Goal: Task Accomplishment & Management: Use online tool/utility

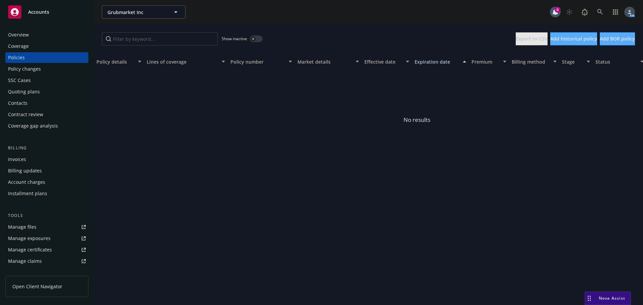
click at [37, 33] on div "Overview" at bounding box center [47, 34] width 78 height 11
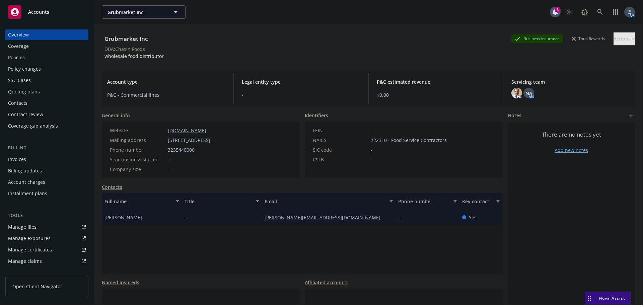
click at [28, 90] on div "Quoting plans" at bounding box center [24, 91] width 32 height 11
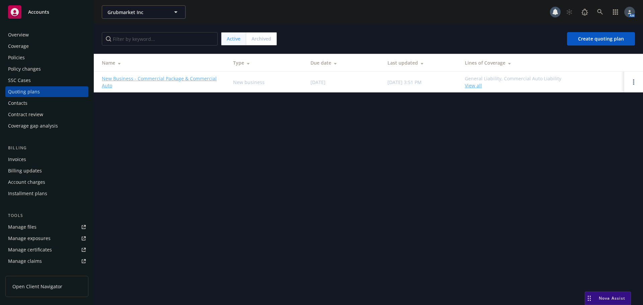
click at [163, 80] on link "New Business - Commercial Package & Commercial Auto" at bounding box center [162, 82] width 121 height 14
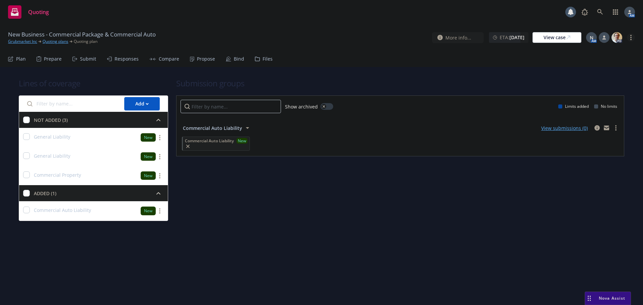
click at [629, 40] on link "more" at bounding box center [631, 37] width 8 height 8
drag, startPoint x: 599, startPoint y: 51, endPoint x: 592, endPoint y: 51, distance: 6.4
click at [598, 51] on link "Copy logging email" at bounding box center [597, 51] width 75 height 13
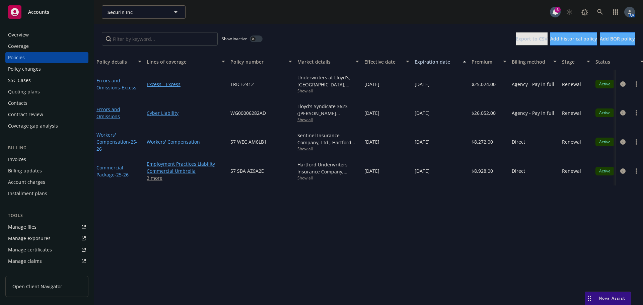
click at [25, 34] on div "Overview" at bounding box center [18, 34] width 21 height 11
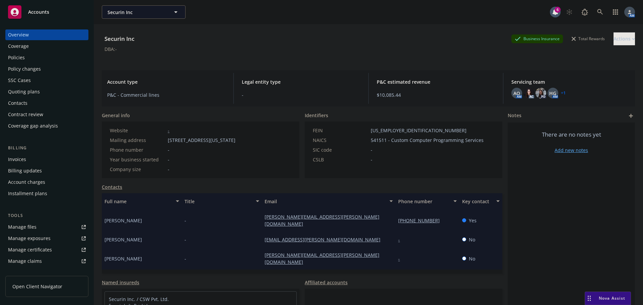
drag, startPoint x: 317, startPoint y: 53, endPoint x: 314, endPoint y: 66, distance: 13.5
click at [317, 53] on div "Securin Inc Business Insurance Total Rewards Actions DBA: -" at bounding box center [368, 45] width 533 height 27
drag, startPoint x: 165, startPoint y: 139, endPoint x: 218, endPoint y: 142, distance: 52.3
click at [218, 142] on div "Mailing address 2440 Louisiana Blvd NE, Albuquerque, NM, 871106024" at bounding box center [172, 140] width 131 height 7
copy div "2440 Louisiana Blvd NE"
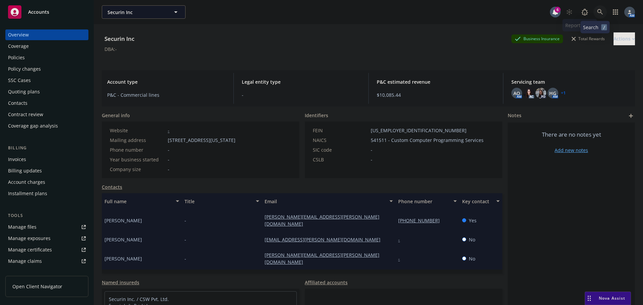
click at [597, 12] on icon at bounding box center [600, 12] width 6 height 6
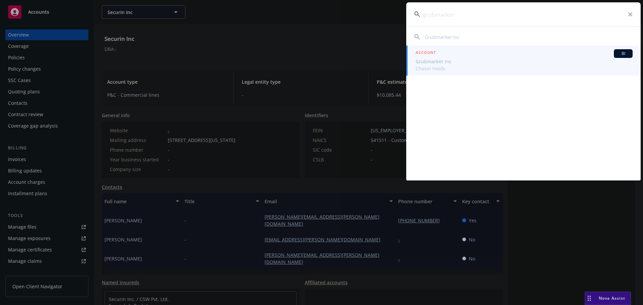
type input "grubmarket"
click at [440, 60] on span "Grubmarket Inc" at bounding box center [523, 61] width 217 height 7
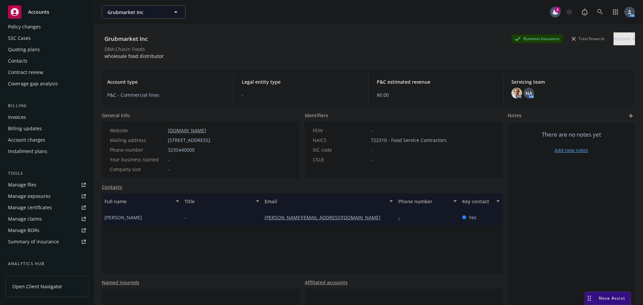
scroll to position [131, 0]
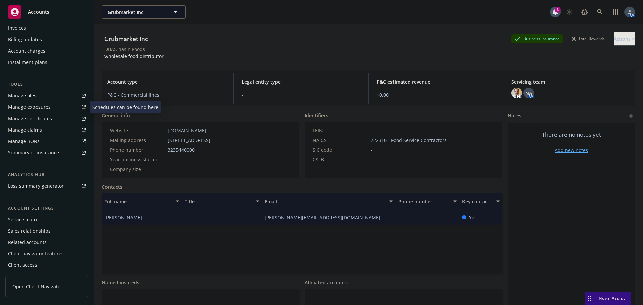
click at [30, 96] on div "Manage files" at bounding box center [22, 95] width 28 height 11
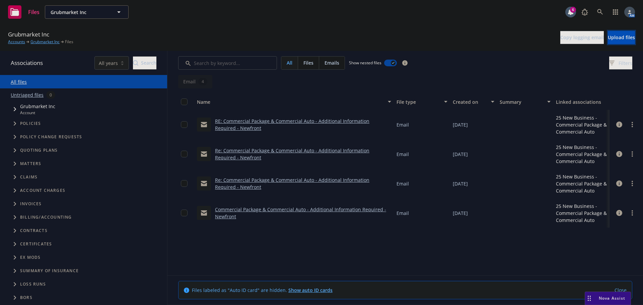
click at [608, 40] on span "Upload files" at bounding box center [621, 37] width 27 height 6
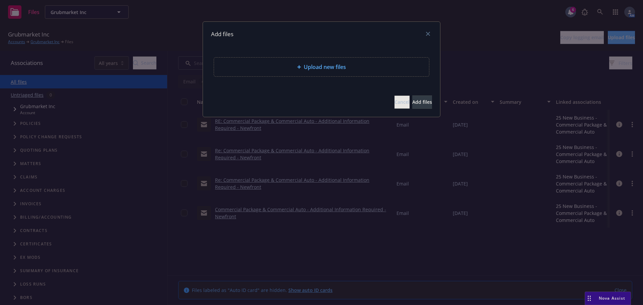
click at [310, 63] on span "Upload new files" at bounding box center [325, 67] width 42 height 8
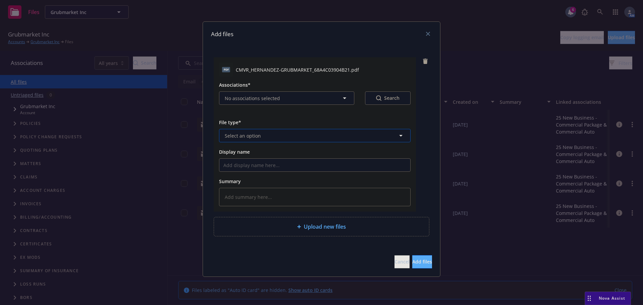
click at [257, 138] on span "Select an option" at bounding box center [243, 135] width 36 height 7
type input "mvr"
click at [260, 149] on div "Motor Vehicle Report (MVR)" at bounding box center [257, 154] width 68 height 10
click at [414, 261] on span "Add files" at bounding box center [422, 261] width 20 height 6
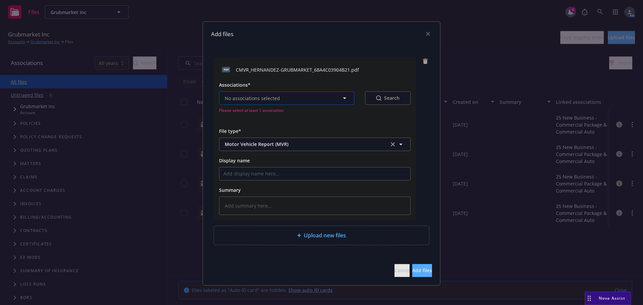
click at [271, 95] on span "No associations selected" at bounding box center [252, 98] width 55 height 7
type textarea "x"
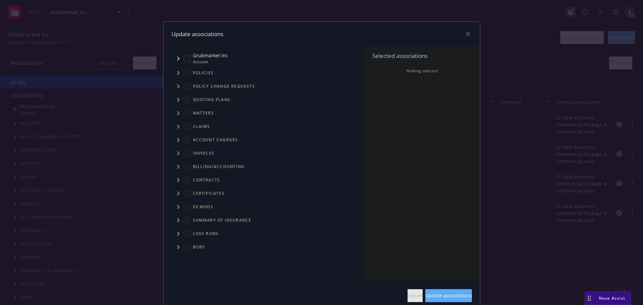
click at [183, 59] on input "Tree Example" at bounding box center [186, 58] width 7 height 7
checkbox input "true"
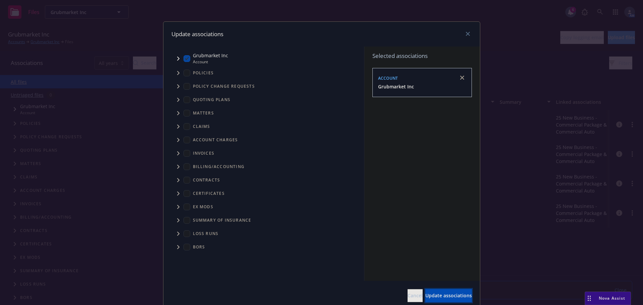
click at [443, 296] on span "Update associations" at bounding box center [448, 295] width 47 height 6
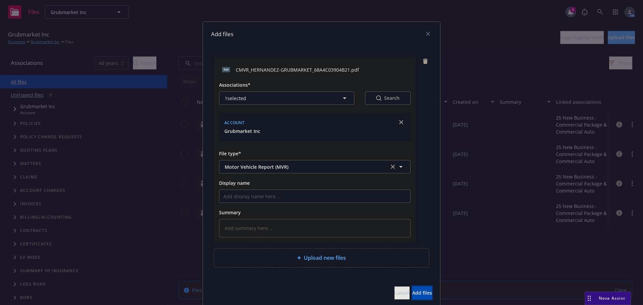
click at [412, 295] on span "Add files" at bounding box center [422, 293] width 20 height 6
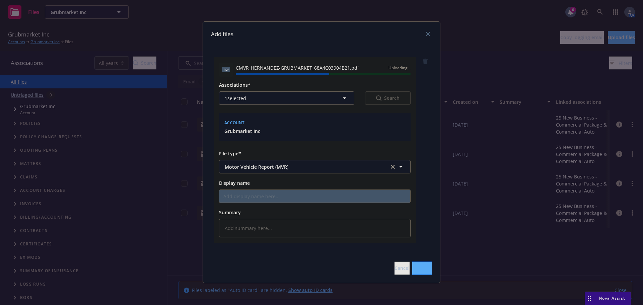
type textarea "x"
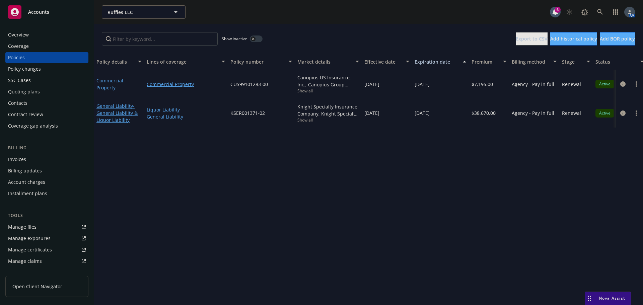
click at [32, 31] on div "Overview" at bounding box center [47, 34] width 78 height 11
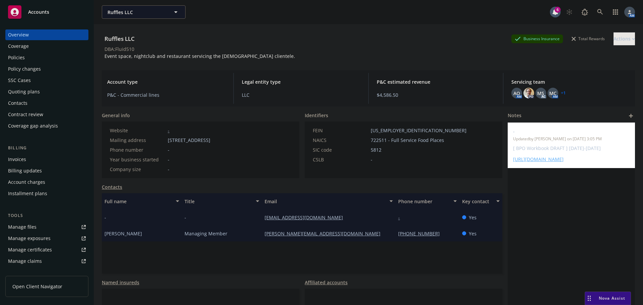
click at [14, 57] on div "Policies" at bounding box center [16, 57] width 17 height 11
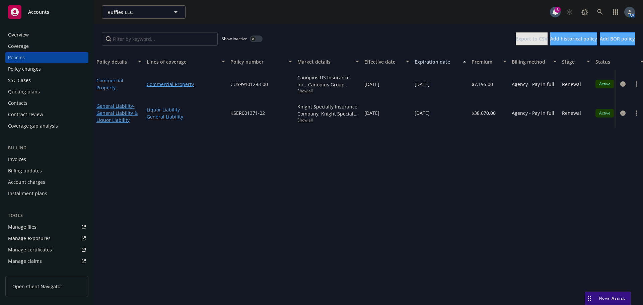
click at [309, 123] on span "Show all" at bounding box center [328, 120] width 62 height 6
drag, startPoint x: 148, startPoint y: 218, endPoint x: 153, endPoint y: 215, distance: 6.5
click at [148, 219] on div "Policy details Lines of coverage Policy number Market details Effective date Ex…" at bounding box center [368, 179] width 549 height 251
click at [12, 33] on div "Overview" at bounding box center [18, 34] width 21 height 11
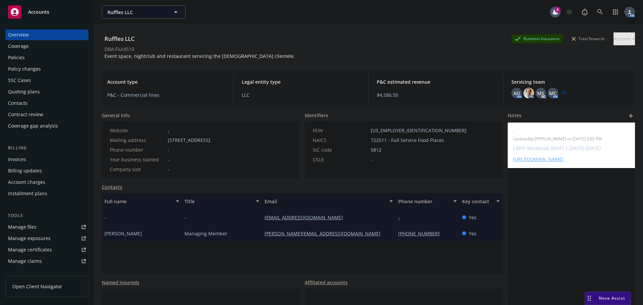
click at [27, 67] on div "Policy changes" at bounding box center [24, 69] width 33 height 11
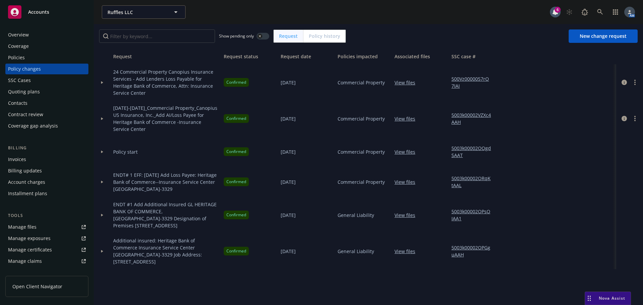
click at [34, 56] on div "Policies" at bounding box center [47, 57] width 78 height 11
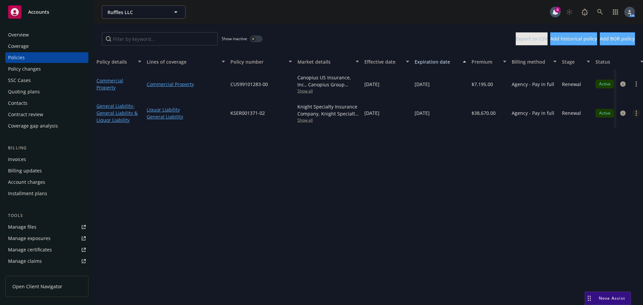
click at [639, 114] on link "more" at bounding box center [636, 113] width 8 height 8
click at [588, 208] on link "Copy logging email" at bounding box center [600, 207] width 79 height 13
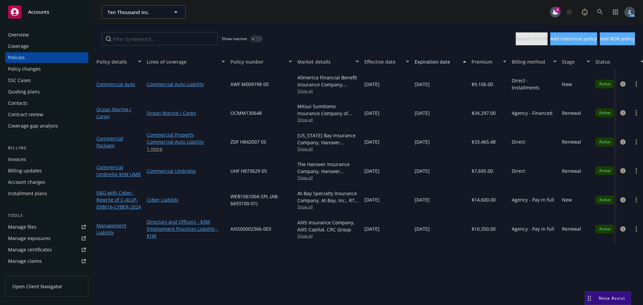
click at [308, 91] on span "Show all" at bounding box center [328, 91] width 62 height 6
drag, startPoint x: 263, startPoint y: 84, endPoint x: 231, endPoint y: 85, distance: 32.2
click at [231, 85] on div "AWF M009798 00" at bounding box center [261, 84] width 67 height 29
copy span "AWF M009798 00"
click at [261, 87] on span "AWF M009798 00" at bounding box center [249, 84] width 38 height 7
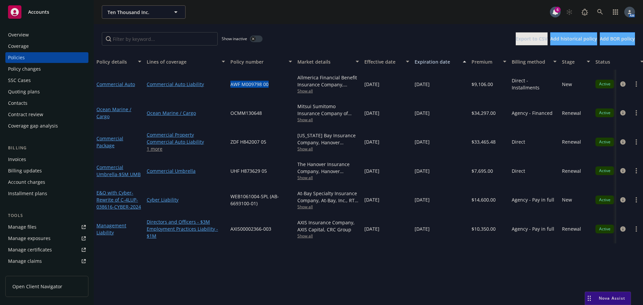
click at [260, 83] on span "AWF M009798 00" at bounding box center [249, 84] width 38 height 7
drag, startPoint x: 261, startPoint y: 84, endPoint x: 243, endPoint y: 86, distance: 18.1
click at [243, 86] on span "AWF M009798 00" at bounding box center [249, 84] width 38 height 7
copy span "M009798"
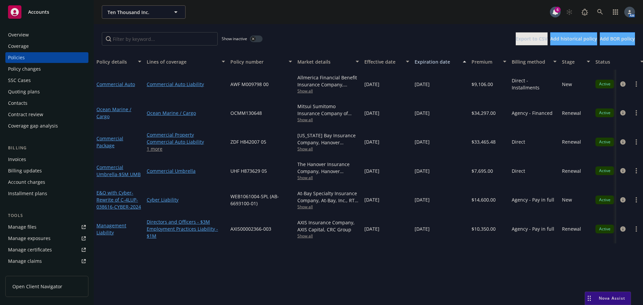
click at [307, 91] on span "Show all" at bounding box center [328, 91] width 62 height 6
click at [349, 11] on div "Ten Thousand Inc. Ten Thousand Inc." at bounding box center [326, 11] width 448 height 13
click at [25, 35] on div "Overview" at bounding box center [18, 34] width 21 height 11
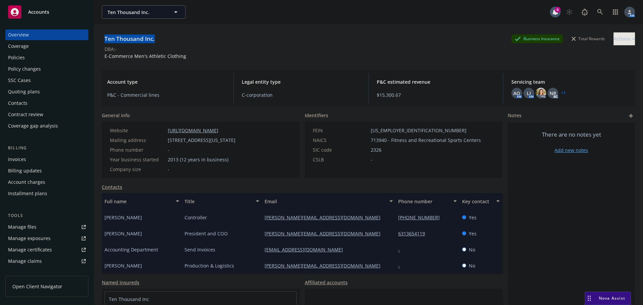
drag, startPoint x: 159, startPoint y: 37, endPoint x: 105, endPoint y: 37, distance: 53.9
click at [105, 37] on div "Ten Thousand Inc. Business Insurance Total Rewards Actions" at bounding box center [368, 38] width 533 height 13
copy div "Ten Thousand Inc."
click at [12, 55] on div "Policies" at bounding box center [16, 57] width 17 height 11
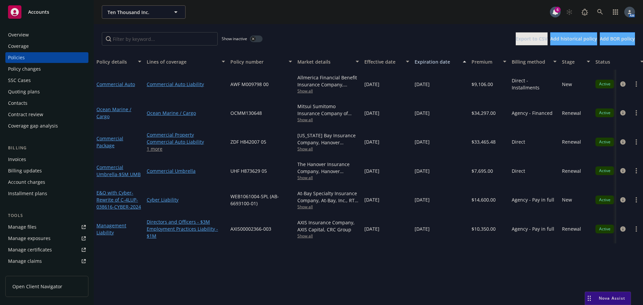
click at [309, 91] on span "Show all" at bounding box center [328, 91] width 62 height 6
click at [332, 32] on div "Show inactive Export to CSV Add historical policy Add BOR policy" at bounding box center [368, 38] width 549 height 29
click at [305, 119] on span "Show all" at bounding box center [328, 120] width 62 height 6
drag, startPoint x: 349, startPoint y: 23, endPoint x: 345, endPoint y: 35, distance: 13.0
click at [348, 26] on div "Ten Thousand Inc. Ten Thousand Inc. 6 AM Show inactive Export to CSV Add histor…" at bounding box center [368, 152] width 549 height 305
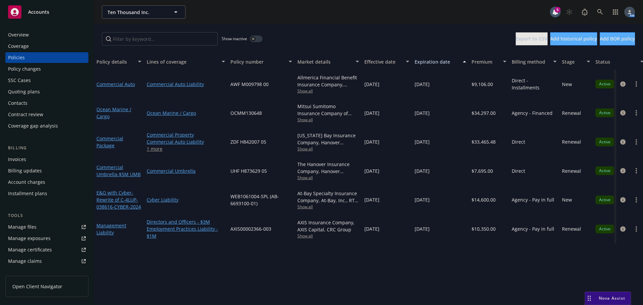
click at [306, 151] on span "Show all" at bounding box center [328, 149] width 62 height 6
drag, startPoint x: 358, startPoint y: 16, endPoint x: 334, endPoint y: 109, distance: 96.2
click at [358, 16] on div "Ten Thousand Inc. Ten Thousand Inc." at bounding box center [326, 11] width 448 height 13
